Goal: Communication & Community: Answer question/provide support

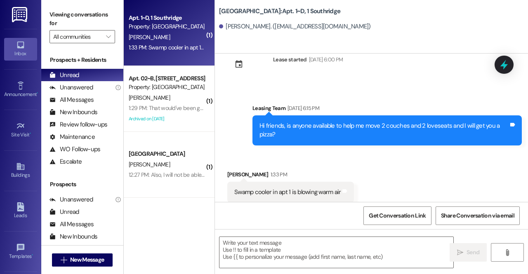
scroll to position [12516, 0]
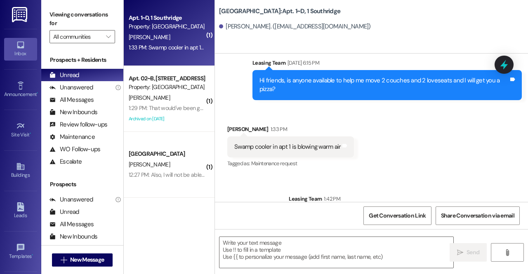
click at [171, 27] on div "Property: [GEOGRAPHIC_DATA]" at bounding box center [167, 26] width 76 height 9
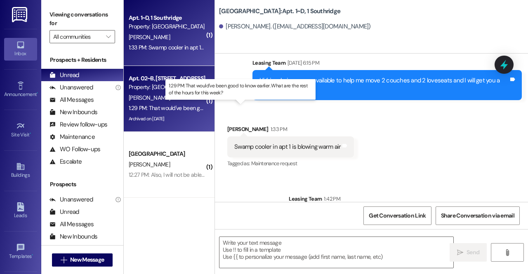
click at [180, 105] on div "1:29 PM: That would've been good to know earlier. What are the rest of the hour…" at bounding box center [241, 107] width 225 height 7
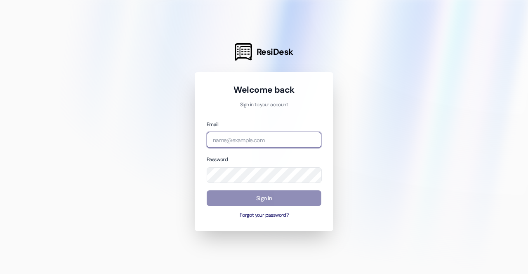
type input "[EMAIL_ADDRESS][DOMAIN_NAME]"
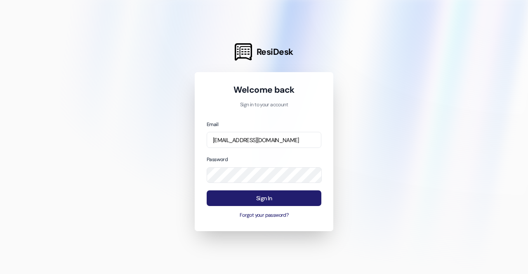
click at [239, 197] on button "Sign In" at bounding box center [264, 198] width 115 height 16
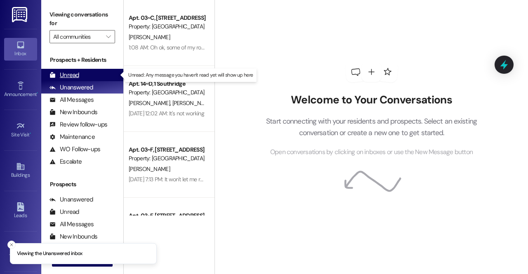
click at [88, 76] on div "Unread (0)" at bounding box center [82, 75] width 82 height 12
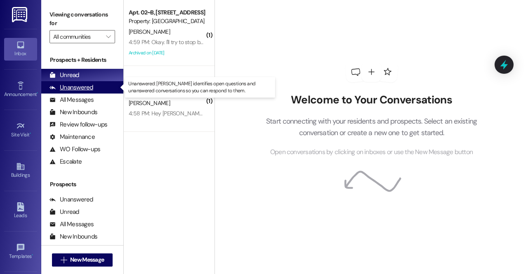
click at [99, 89] on div "Unanswered (0)" at bounding box center [82, 87] width 82 height 12
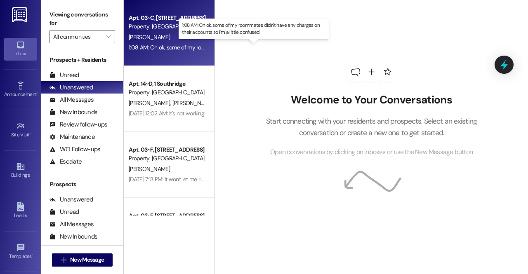
click at [163, 44] on div "1:08 AM: Oh ok, some of my roommates didn't have any charges on their accounts …" at bounding box center [254, 47] width 250 height 7
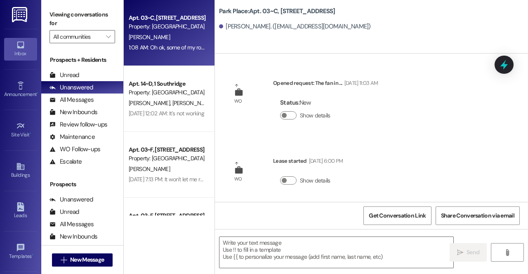
scroll to position [12596, 0]
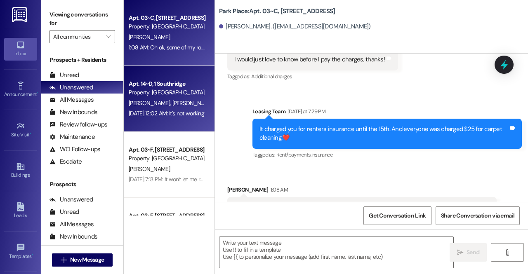
click at [187, 108] on div "[PERSON_NAME] [PERSON_NAME] [PERSON_NAME]" at bounding box center [167, 103] width 78 height 10
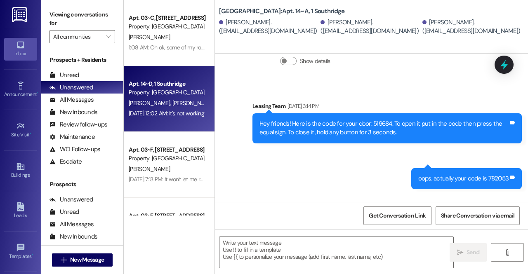
scroll to position [635, 0]
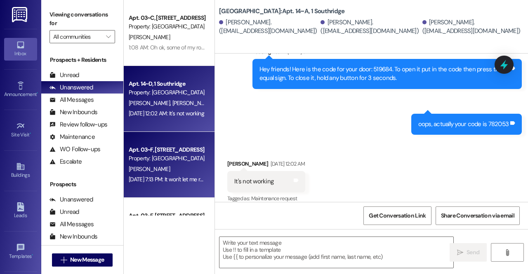
click at [147, 175] on div "[DATE] 7:13 PM: It won't let me respond in the chat for some reason but the cle…" at bounding box center [167, 179] width 78 height 10
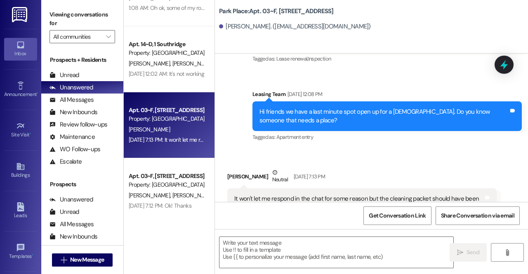
scroll to position [40, 0]
click at [172, 171] on div "Apt. 03~F, [GEOGRAPHIC_DATA] Property: [GEOGRAPHIC_DATA]" at bounding box center [167, 180] width 78 height 19
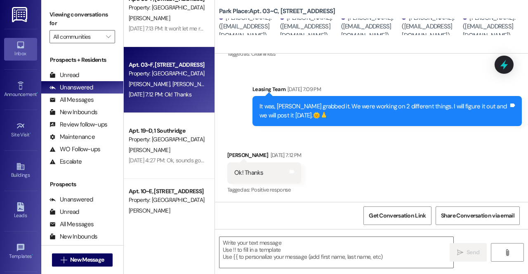
scroll to position [152, 0]
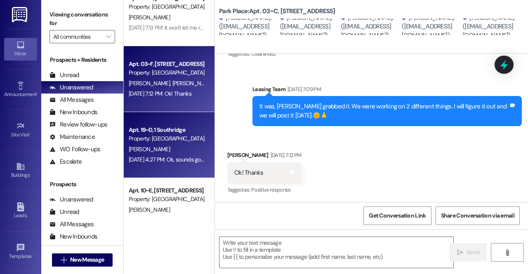
click at [156, 141] on div "Property: [GEOGRAPHIC_DATA]" at bounding box center [167, 138] width 76 height 9
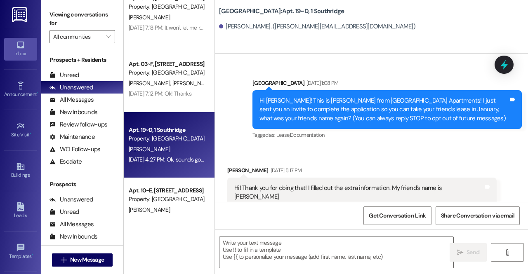
scroll to position [14725, 0]
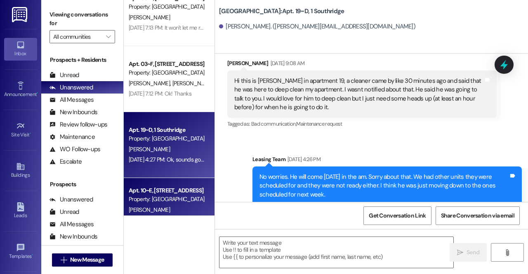
click at [149, 202] on div "Property: [GEOGRAPHIC_DATA]" at bounding box center [167, 199] width 76 height 9
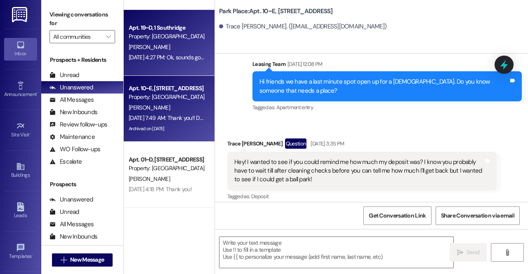
scroll to position [254, 0]
click at [179, 166] on div "Property: [GEOGRAPHIC_DATA]" at bounding box center [167, 168] width 76 height 9
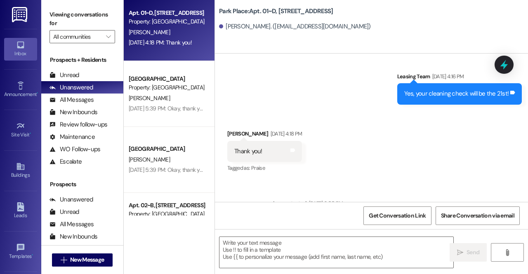
scroll to position [404, 0]
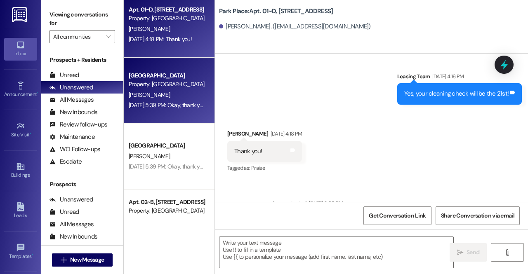
click at [162, 74] on div "[GEOGRAPHIC_DATA]" at bounding box center [167, 75] width 76 height 9
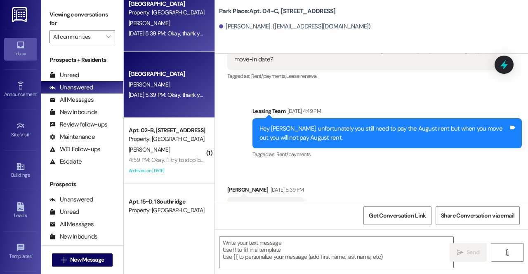
scroll to position [476, 0]
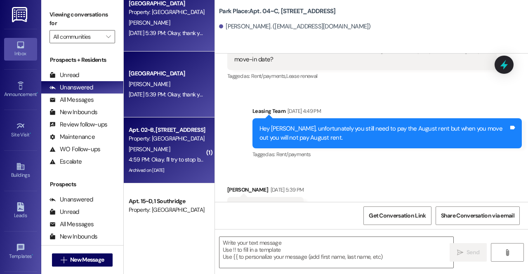
click at [167, 155] on div "4:59 PM: Okay. I'll try to stop by again. I'm not sure when I'll be in Provo ag…" at bounding box center [167, 160] width 78 height 10
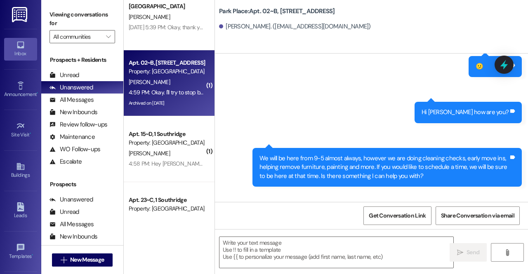
scroll to position [544, 0]
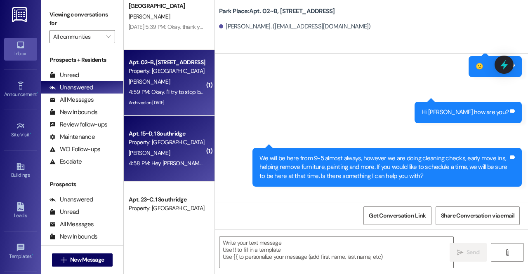
click at [155, 150] on div "[PERSON_NAME]" at bounding box center [167, 153] width 78 height 10
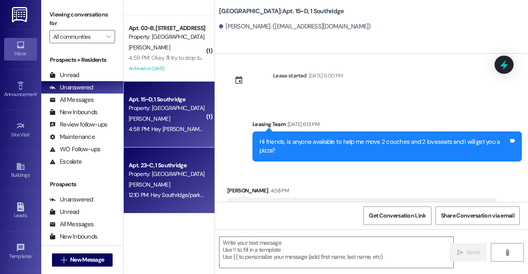
scroll to position [578, 0]
click at [161, 172] on div "Property: [GEOGRAPHIC_DATA]" at bounding box center [167, 173] width 76 height 9
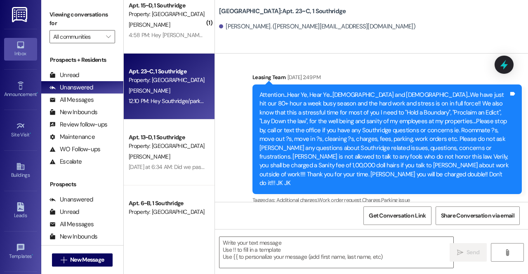
scroll to position [675, 0]
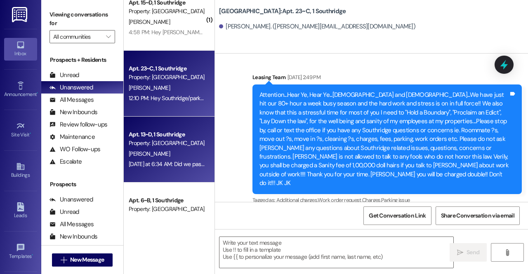
click at [170, 148] on div "Apt. 13~D, 1 [GEOGRAPHIC_DATA] Property: [GEOGRAPHIC_DATA]" at bounding box center [167, 138] width 78 height 19
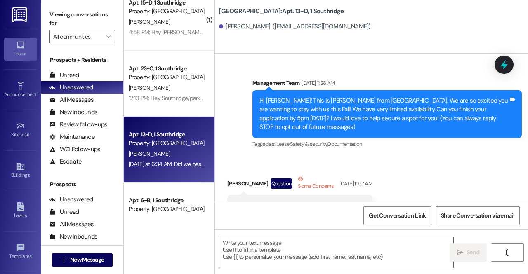
scroll to position [19691, 0]
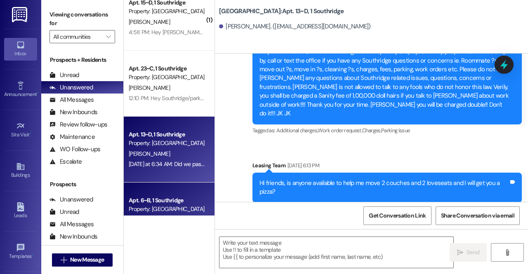
click at [162, 203] on div "Apt. 6~B, 1 Southridge" at bounding box center [167, 200] width 76 height 9
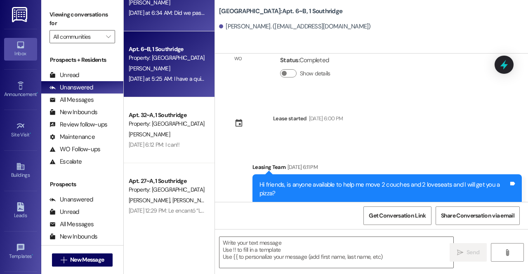
scroll to position [829, 0]
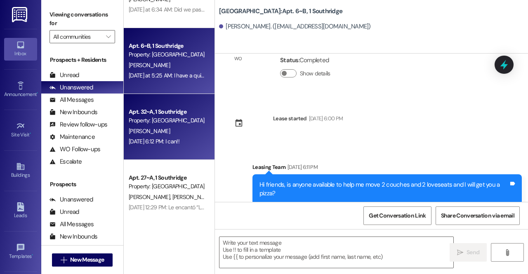
click at [175, 117] on div "Property: [GEOGRAPHIC_DATA]" at bounding box center [167, 120] width 76 height 9
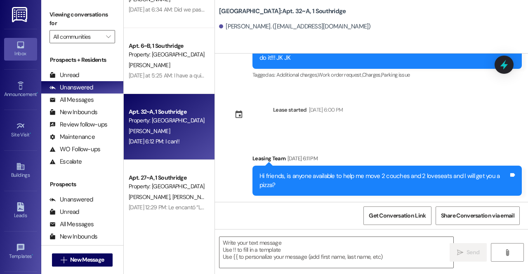
scroll to position [17902, 0]
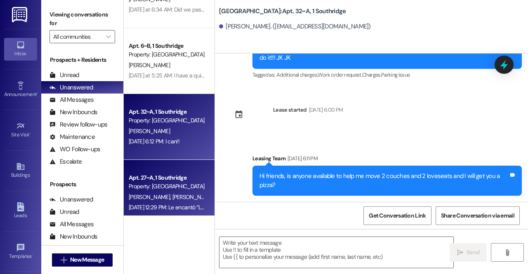
click at [151, 188] on div "Property: [GEOGRAPHIC_DATA]" at bounding box center [167, 186] width 76 height 9
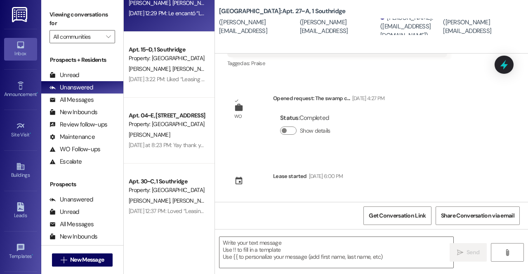
scroll to position [1024, 0]
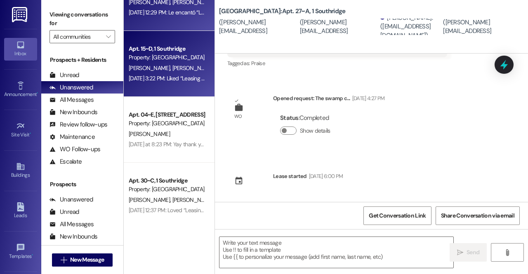
click at [157, 55] on div "Property: [GEOGRAPHIC_DATA]" at bounding box center [167, 57] width 76 height 9
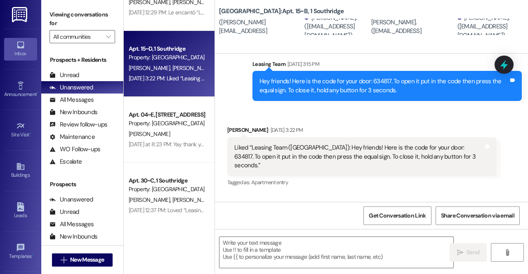
scroll to position [599, 0]
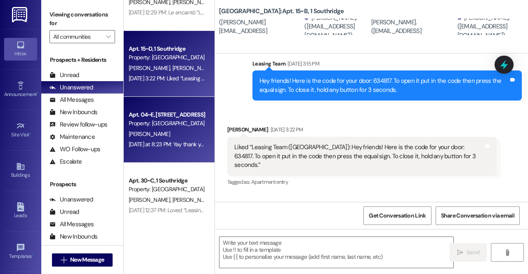
click at [172, 125] on div "Property: [GEOGRAPHIC_DATA]" at bounding box center [167, 123] width 76 height 9
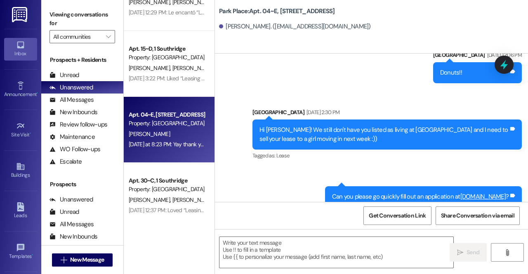
scroll to position [15337, 0]
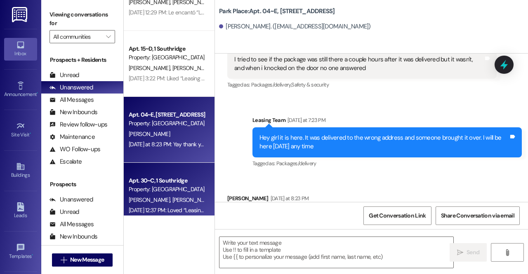
click at [152, 190] on div "Property: [GEOGRAPHIC_DATA]" at bounding box center [167, 189] width 76 height 9
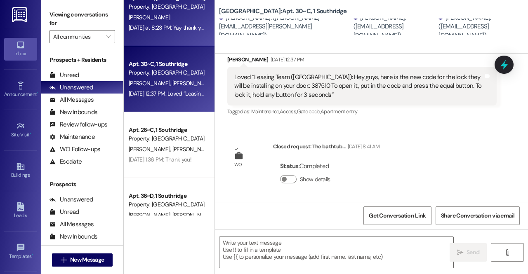
scroll to position [1141, 0]
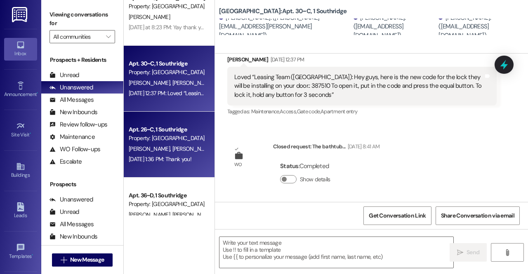
click at [171, 130] on div "Apt. 26~C, 1 Southridge" at bounding box center [167, 129] width 76 height 9
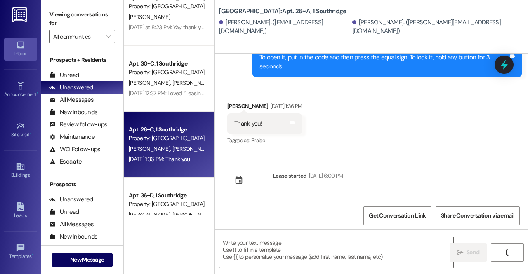
scroll to position [110, 0]
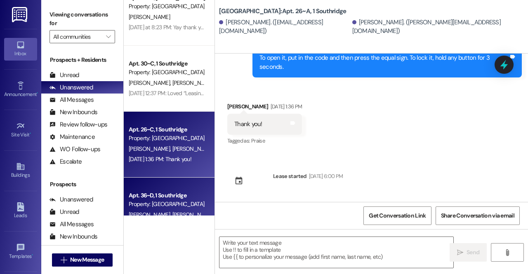
click at [150, 202] on div "Property: [GEOGRAPHIC_DATA]" at bounding box center [167, 204] width 76 height 9
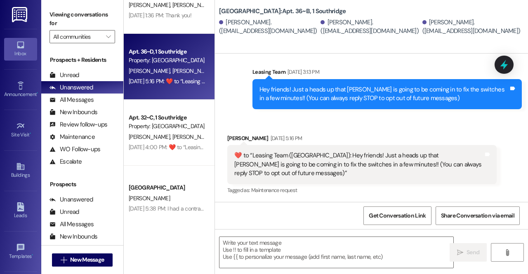
scroll to position [1287, 0]
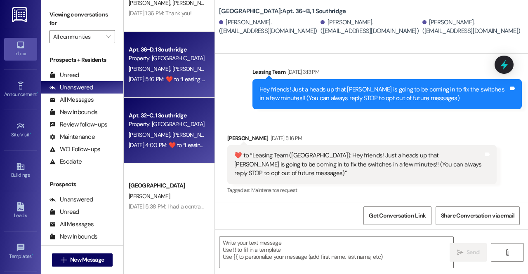
click at [167, 122] on div "Property: [GEOGRAPHIC_DATA]" at bounding box center [167, 124] width 76 height 9
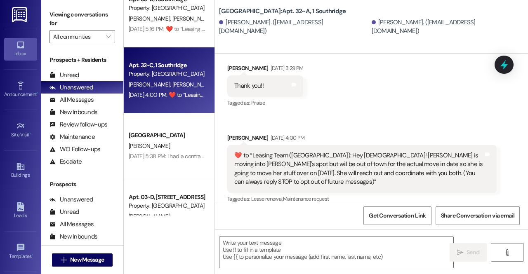
scroll to position [1346, 0]
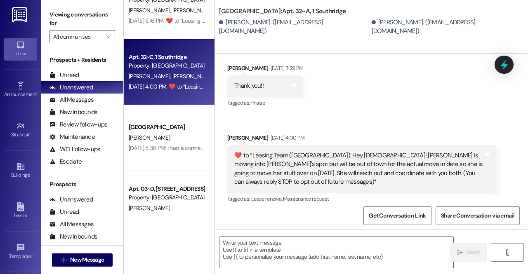
click at [167, 123] on div "[GEOGRAPHIC_DATA]" at bounding box center [167, 127] width 76 height 9
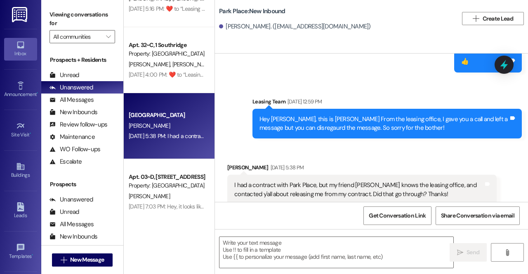
scroll to position [1360, 0]
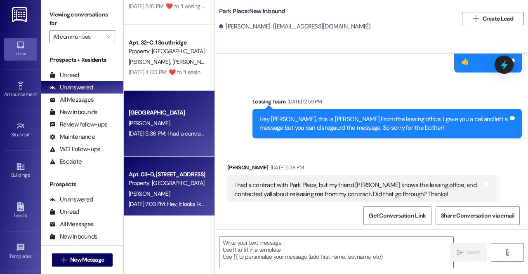
click at [168, 172] on div "Apt. 03~D, [STREET_ADDRESS]" at bounding box center [167, 174] width 76 height 9
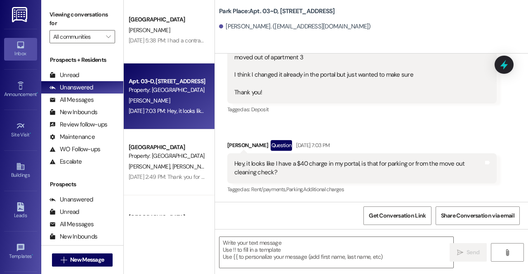
scroll to position [1454, 0]
click at [168, 172] on div "[DATE] 2:49 PM: Thank you for contacting our leasing department. A leasing part…" at bounding box center [167, 176] width 78 height 10
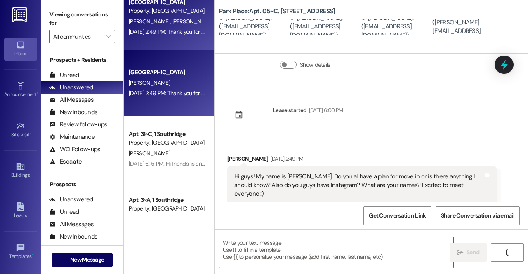
scroll to position [1599, 0]
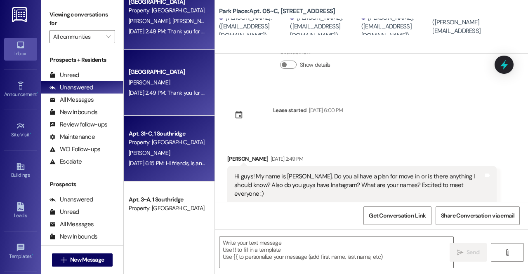
click at [171, 150] on div "[PERSON_NAME]" at bounding box center [167, 153] width 78 height 10
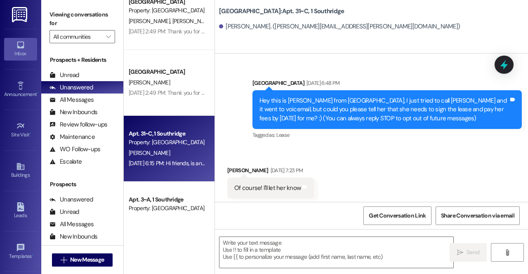
scroll to position [18124, 0]
